Goal: Information Seeking & Learning: Learn about a topic

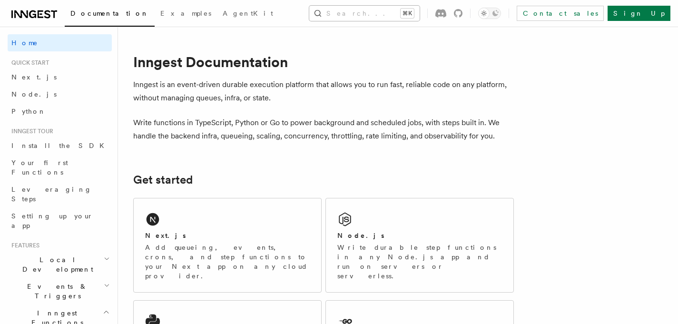
click at [336, 10] on button "Search... ⌘K" at bounding box center [364, 13] width 110 height 15
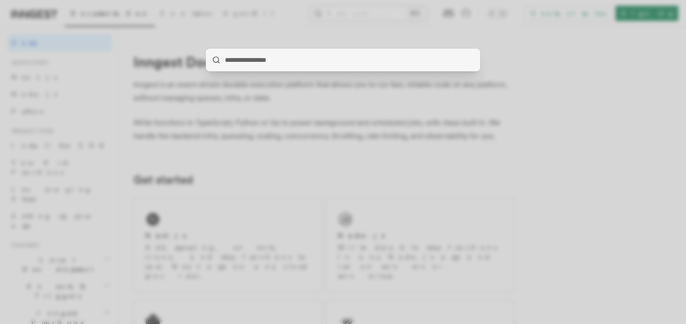
type input "**********"
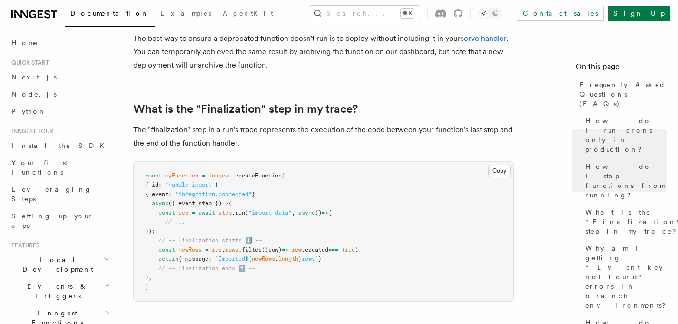
scroll to position [499, 0]
